Goal: Transaction & Acquisition: Purchase product/service

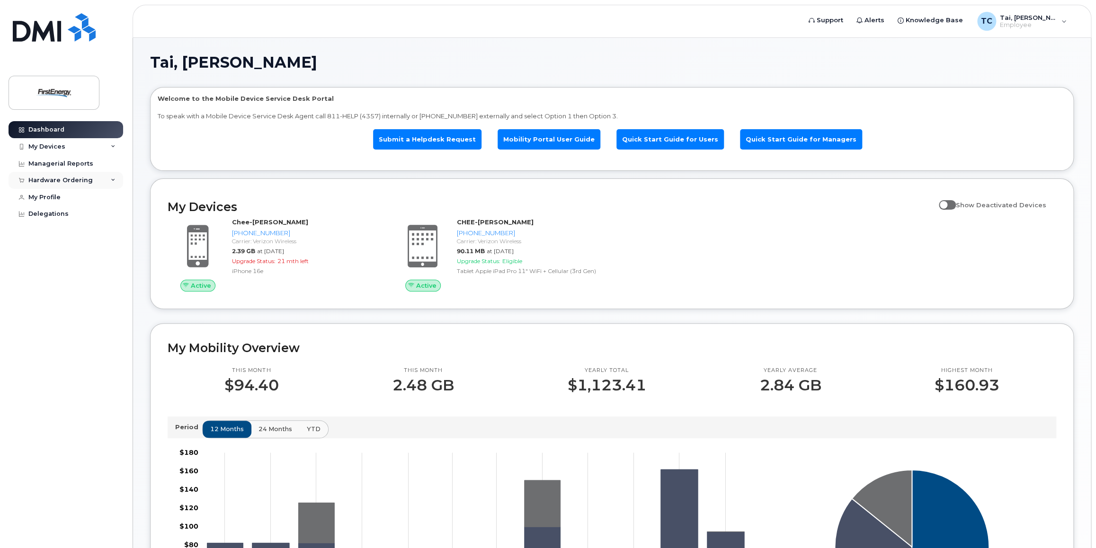
click at [48, 182] on div "Hardware Ordering" at bounding box center [60, 181] width 64 height 8
click at [55, 218] on div "New Order" at bounding box center [51, 216] width 36 height 9
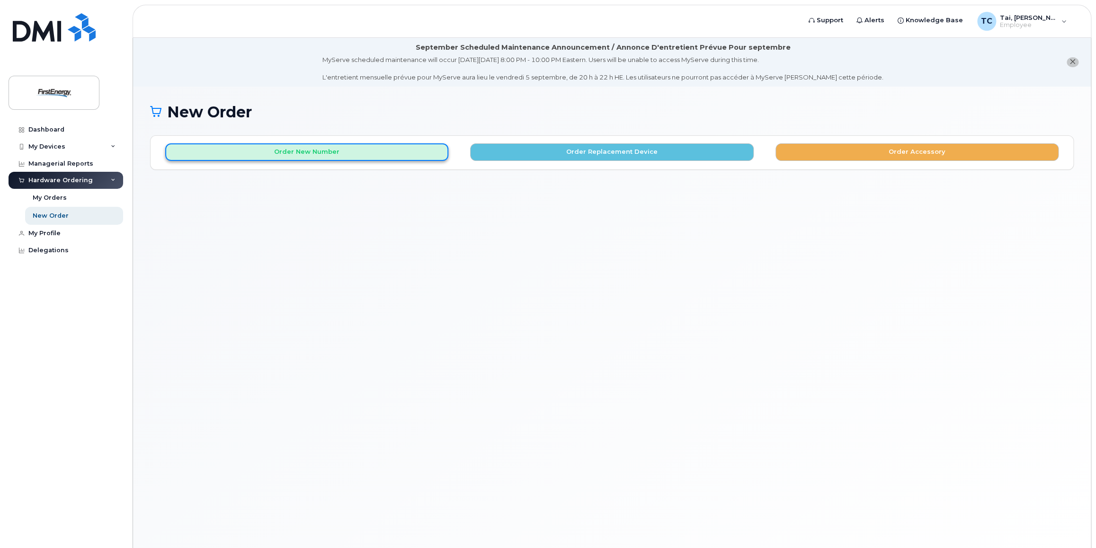
click at [345, 150] on button "Order New Number" at bounding box center [306, 152] width 283 height 18
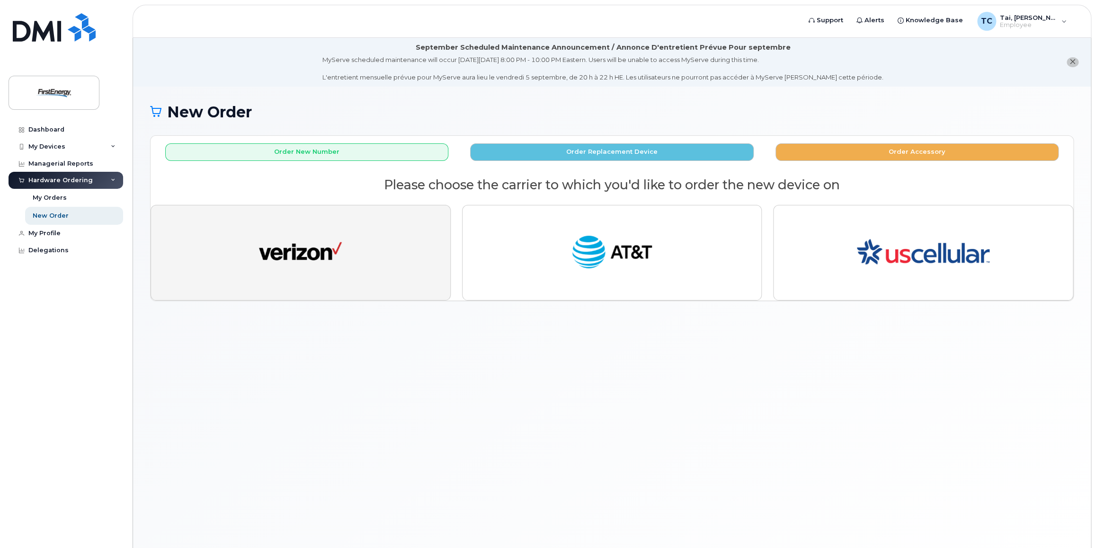
click at [376, 249] on button "button" at bounding box center [301, 253] width 300 height 96
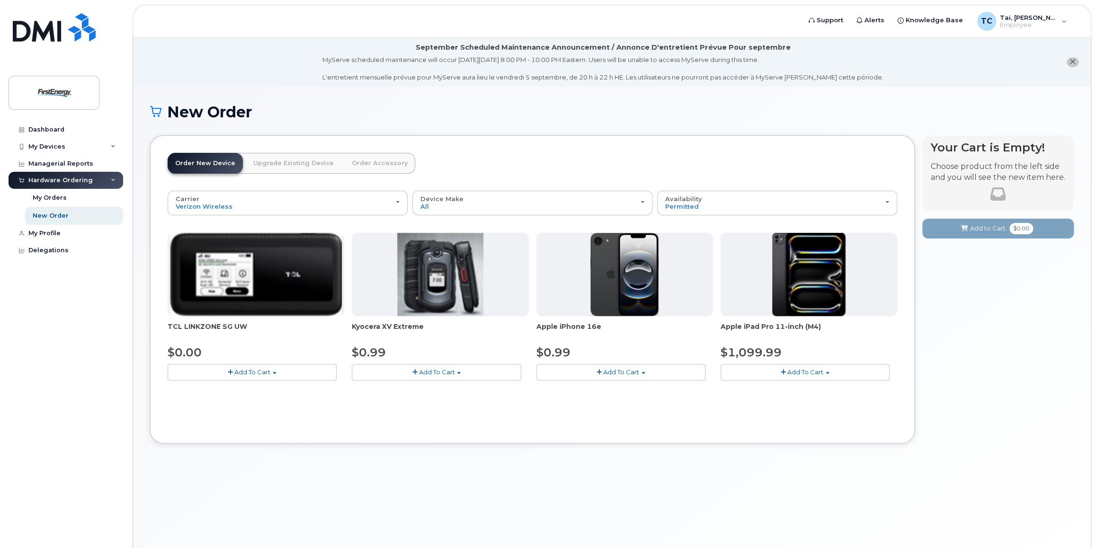
click at [623, 371] on span "Add To Cart" at bounding box center [621, 372] width 36 height 8
click at [585, 390] on link "$0.99 - 2 Year Activation" at bounding box center [586, 390] width 95 height 12
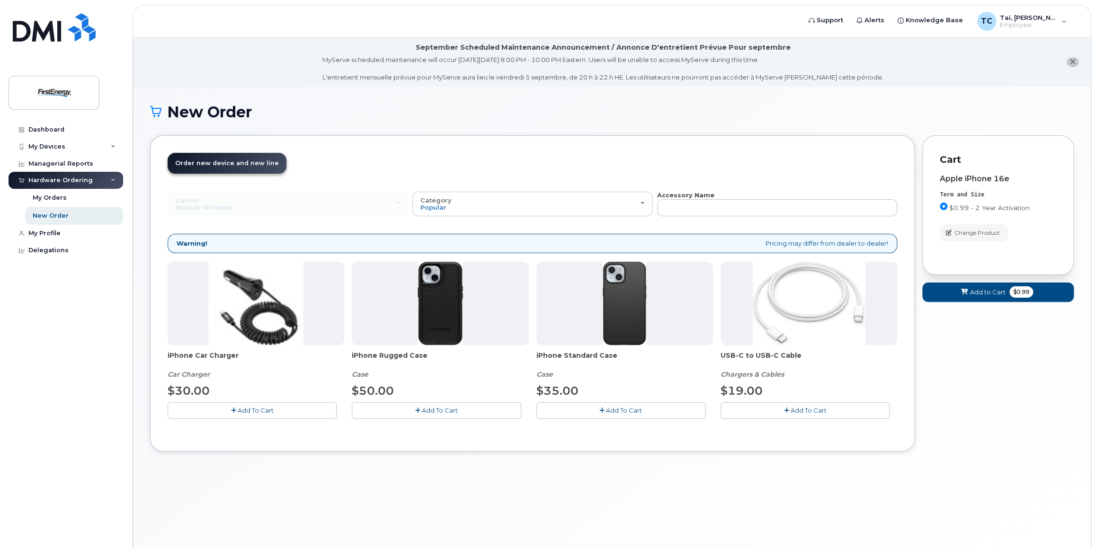
click at [292, 505] on div "New Order × Share This Order If you want to allow others to create or edit orde…" at bounding box center [611, 329] width 957 height 485
click at [620, 407] on span "Add To Cart" at bounding box center [624, 411] width 36 height 8
